Goal: Transaction & Acquisition: Purchase product/service

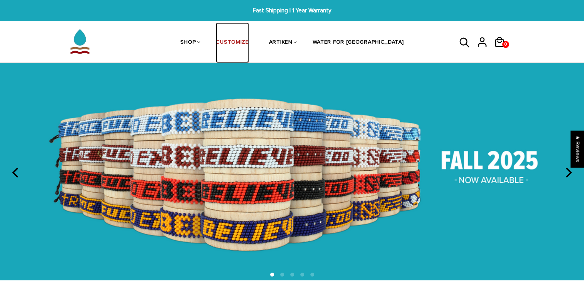
click at [248, 47] on link "CUSTOMIZE" at bounding box center [232, 42] width 33 height 41
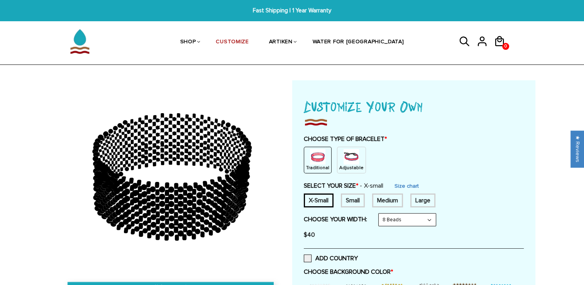
click at [349, 163] on img at bounding box center [350, 156] width 15 height 15
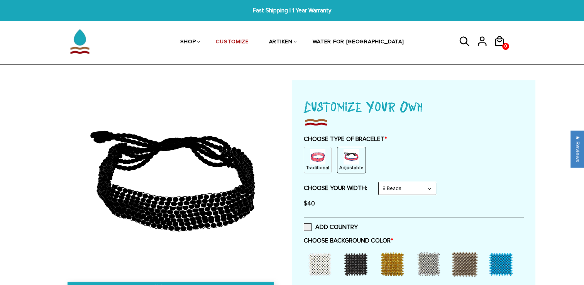
click at [319, 160] on img at bounding box center [317, 156] width 15 height 15
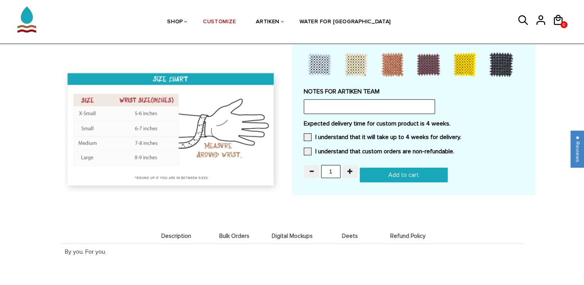
scroll to position [700, 0]
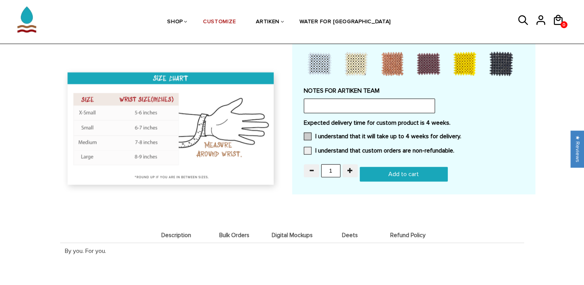
click at [305, 134] on span at bounding box center [308, 136] width 8 height 8
click at [461, 134] on input "I understand that it will take up to 4 weeks for delivery." at bounding box center [461, 134] width 0 height 0
click at [306, 149] on span at bounding box center [308, 151] width 8 height 8
click at [454, 148] on input "I understand that custom orders are non-refundable." at bounding box center [454, 148] width 0 height 0
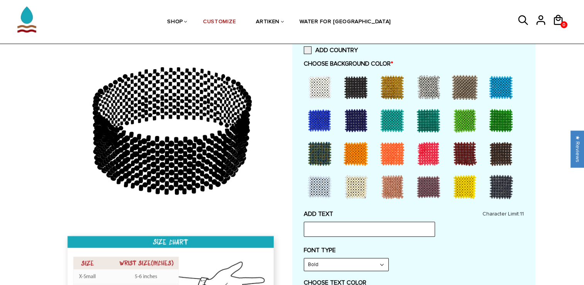
scroll to position [213, 0]
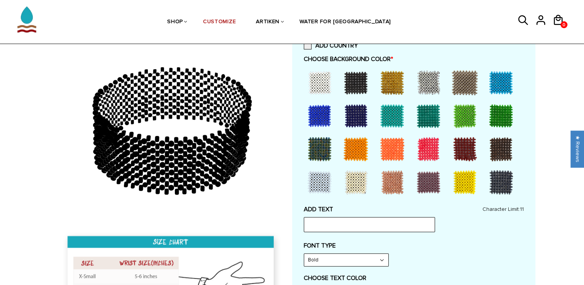
click at [375, 226] on input "text" at bounding box center [369, 224] width 131 height 15
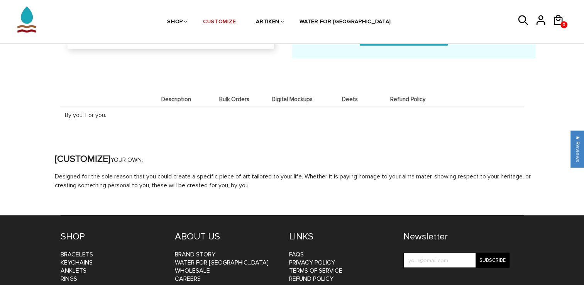
scroll to position [834, 0]
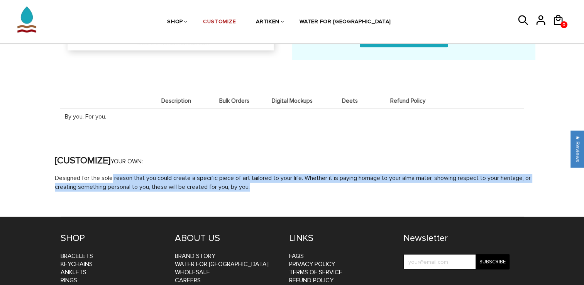
drag, startPoint x: 113, startPoint y: 169, endPoint x: 253, endPoint y: 188, distance: 141.4
click at [253, 188] on div "[CUSTOMIZE] YOUR OWN: Designed for the sole reason that you could create a spec…" at bounding box center [296, 173] width 494 height 35
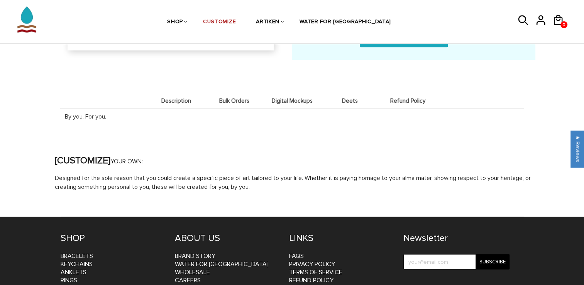
click at [229, 99] on span "Bulk Orders" at bounding box center [234, 101] width 54 height 7
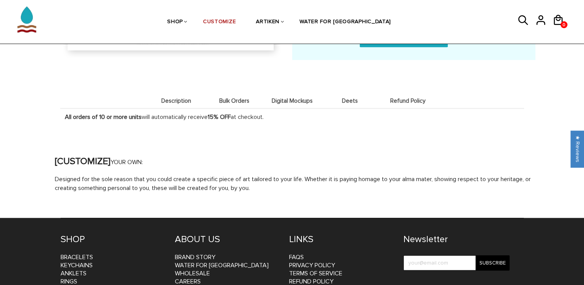
click at [295, 94] on li "Digital Mockups" at bounding box center [292, 100] width 58 height 15
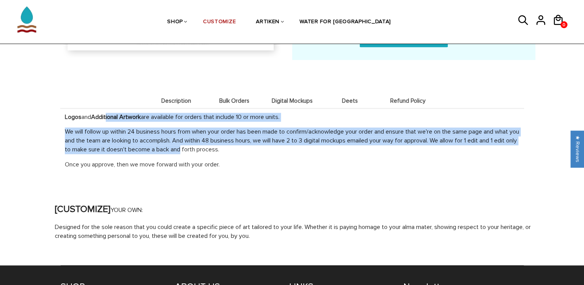
drag, startPoint x: 109, startPoint y: 113, endPoint x: 205, endPoint y: 146, distance: 101.2
click at [205, 146] on div "Logos and Additional Artwork are available for orders that include 10 or more u…" at bounding box center [292, 140] width 464 height 65
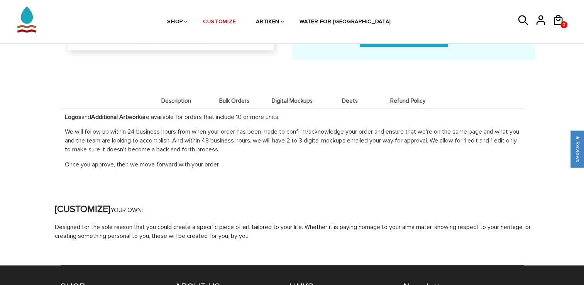
click at [350, 98] on span "Deets" at bounding box center [350, 101] width 54 height 7
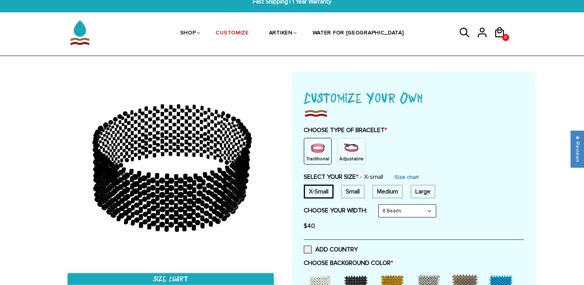
scroll to position [0, 0]
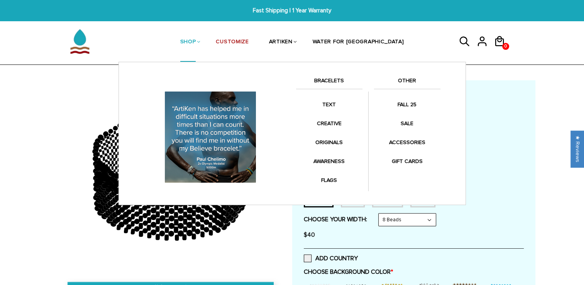
click at [330, 76] on link "BRACELETS" at bounding box center [329, 82] width 66 height 13
click at [330, 74] on div "Anklets for every mile. Fashion meets symbolism. Collaborations with your favor…" at bounding box center [291, 133] width 347 height 143
click at [326, 79] on link "BRACELETS" at bounding box center [329, 82] width 66 height 13
click at [196, 39] on link "SHOP" at bounding box center [188, 42] width 16 height 40
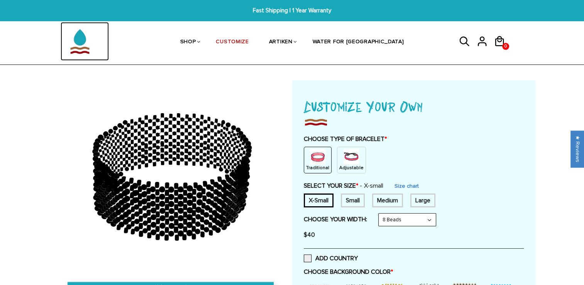
click at [68, 41] on img at bounding box center [80, 41] width 39 height 39
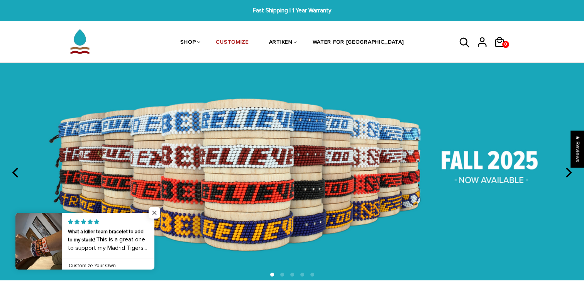
click at [154, 211] on span "Close popup widget" at bounding box center [155, 213] width 12 height 12
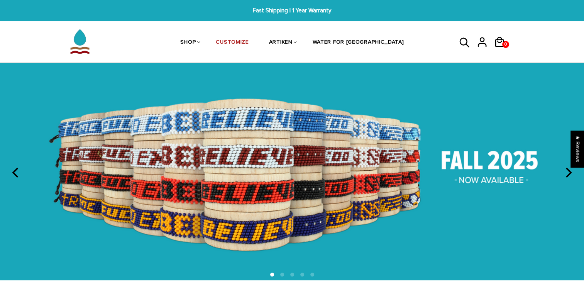
click at [561, 174] on img at bounding box center [292, 171] width 584 height 217
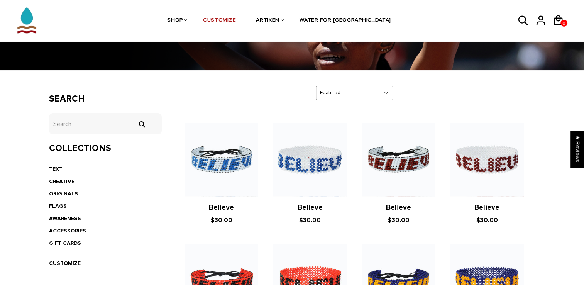
scroll to position [91, 0]
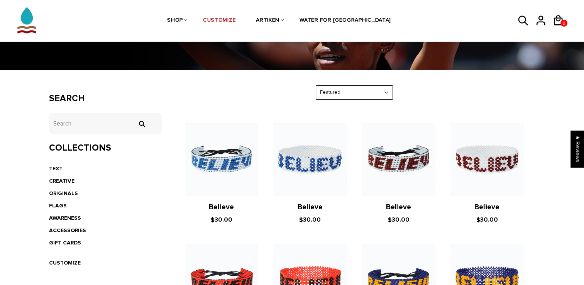
click at [55, 164] on li "TEXT" at bounding box center [105, 168] width 113 height 12
click at [64, 176] on li "CREATIVE" at bounding box center [105, 181] width 113 height 12
click at [65, 179] on link "CREATIVE" at bounding box center [61, 180] width 25 height 7
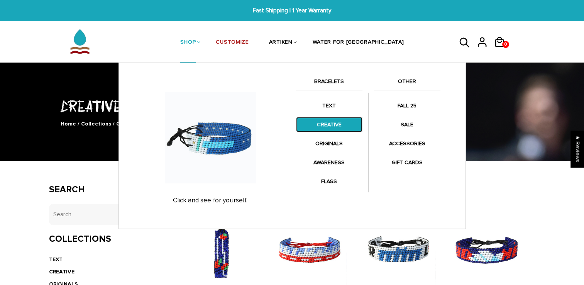
click at [339, 121] on link "CREATIVE" at bounding box center [329, 124] width 66 height 15
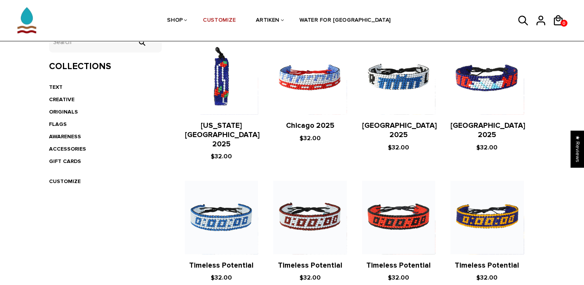
scroll to position [96, 0]
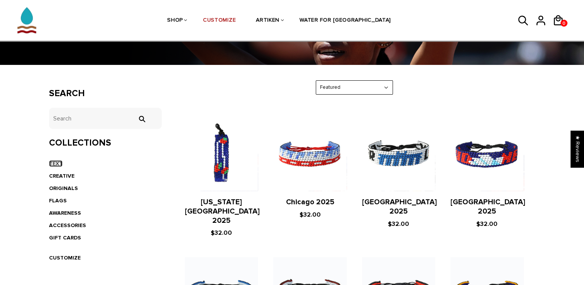
click at [55, 162] on link "TEXT" at bounding box center [56, 163] width 14 height 7
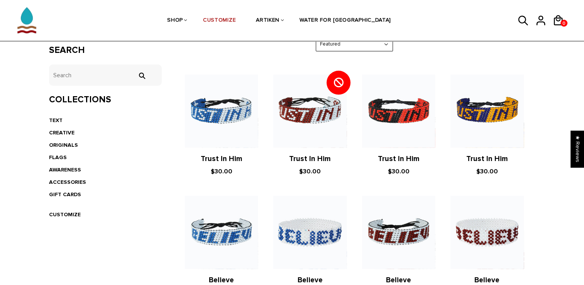
scroll to position [52, 0]
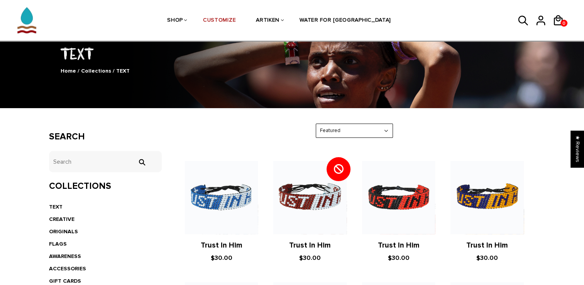
click at [360, 134] on select "Featured Best Selling $ Low to High $ High to Low Z-A A-Z Oldest to Newest Newe…" at bounding box center [354, 131] width 76 height 14
select select "best-selling"
click at [316, 124] on select "Featured Best Selling $ Low to High $ High to Low Z-A A-Z Oldest to Newest Newe…" at bounding box center [354, 131] width 76 height 14
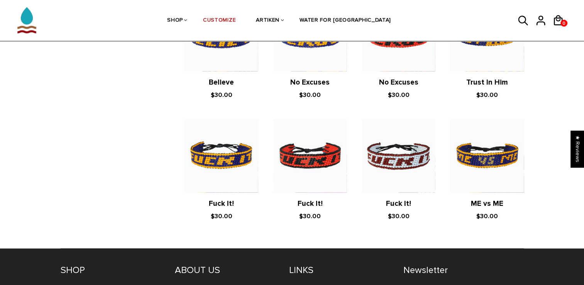
scroll to position [1198, 0]
